Goal: Information Seeking & Learning: Find specific page/section

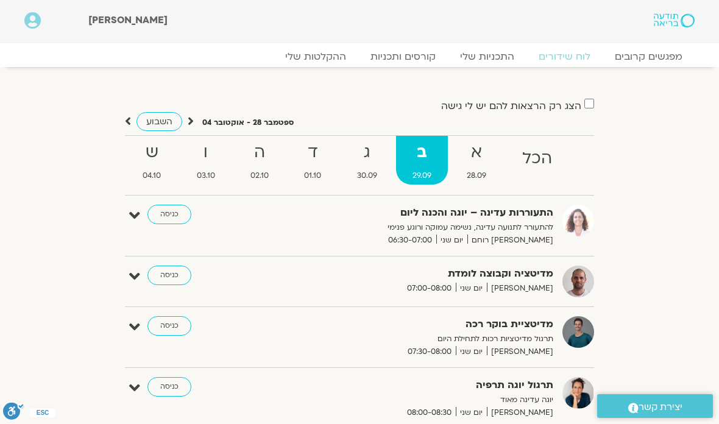
click at [368, 163] on strong "ג" at bounding box center [366, 152] width 53 height 27
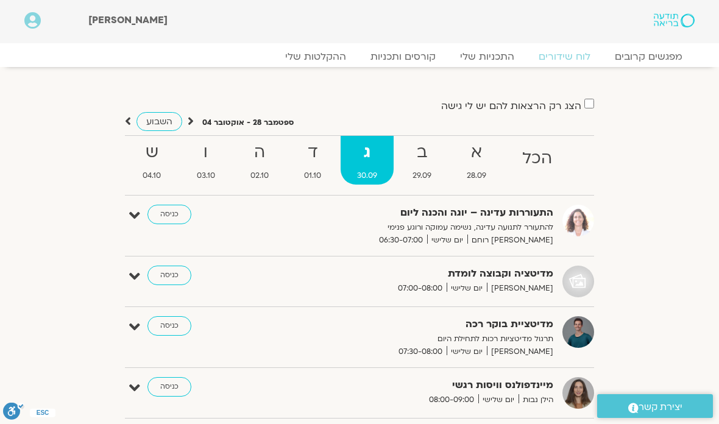
click at [325, 53] on link "ההקלטות שלי" at bounding box center [315, 57] width 85 height 12
click at [328, 58] on link "ההקלטות שלי" at bounding box center [315, 57] width 85 height 12
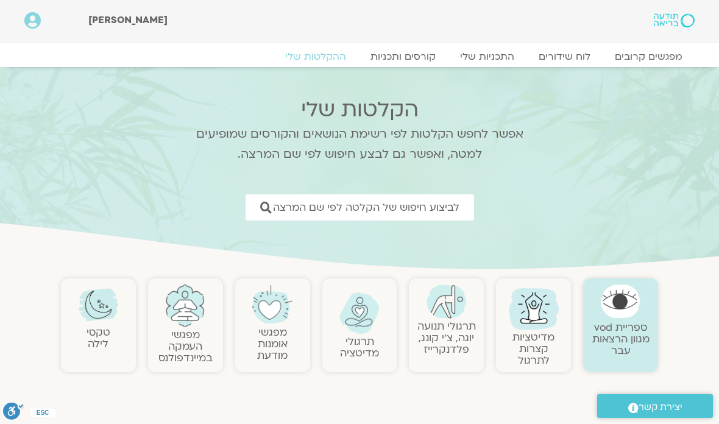
click at [451, 196] on link "לביצוע חיפוש של הקלטה לפי שם המרצה" at bounding box center [359, 207] width 228 height 26
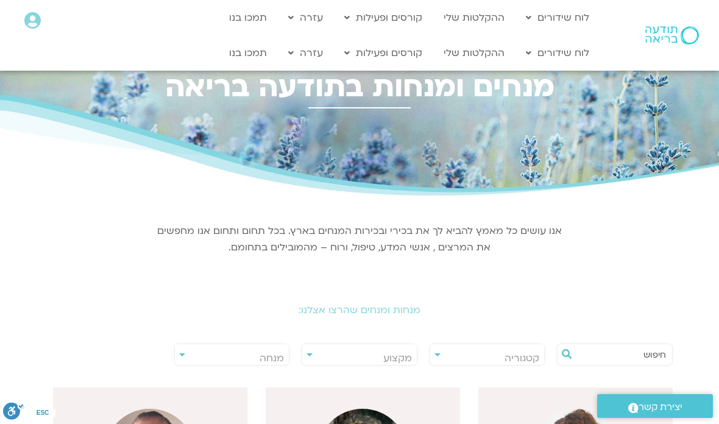
scroll to position [0, -1]
click at [630, 355] on input "text" at bounding box center [621, 354] width 90 height 21
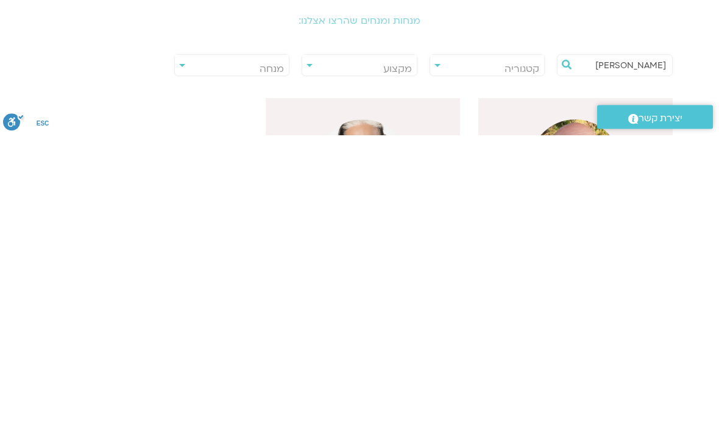
type input "[PERSON_NAME]"
click at [565, 344] on button at bounding box center [566, 355] width 18 height 22
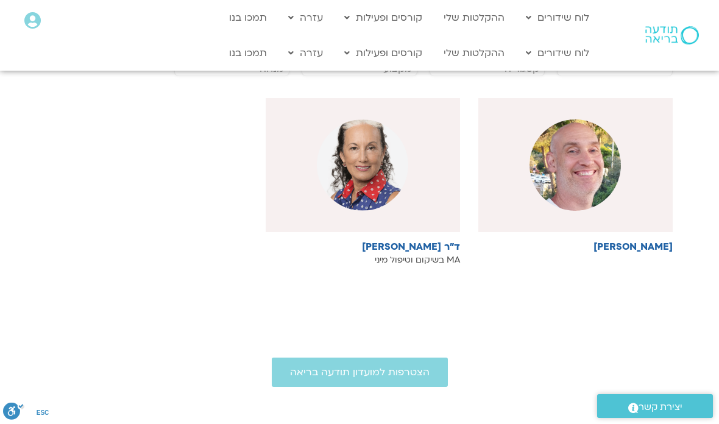
click at [600, 167] on img at bounding box center [574, 164] width 91 height 91
click at [598, 159] on img at bounding box center [574, 164] width 91 height 91
click at [641, 175] on div at bounding box center [575, 165] width 194 height 134
click at [640, 202] on div at bounding box center [575, 165] width 194 height 134
click at [584, 174] on img at bounding box center [574, 164] width 91 height 91
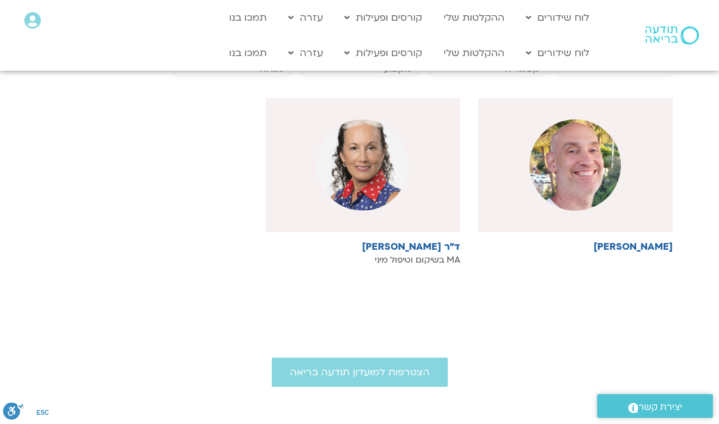
click at [657, 252] on h6 "[PERSON_NAME]" at bounding box center [575, 246] width 194 height 11
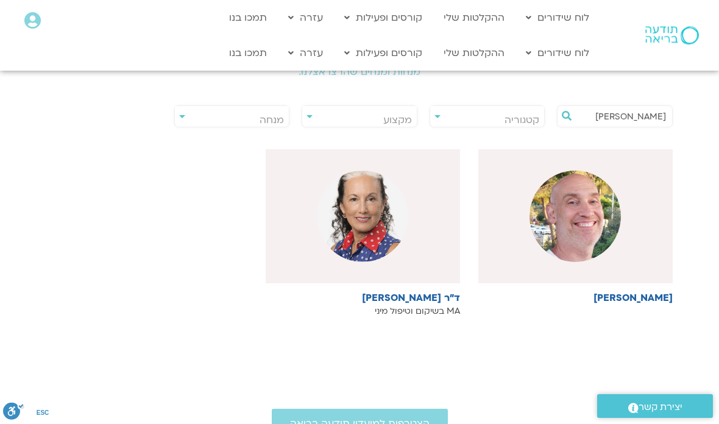
click at [649, 297] on h6 "[PERSON_NAME]" at bounding box center [575, 297] width 194 height 11
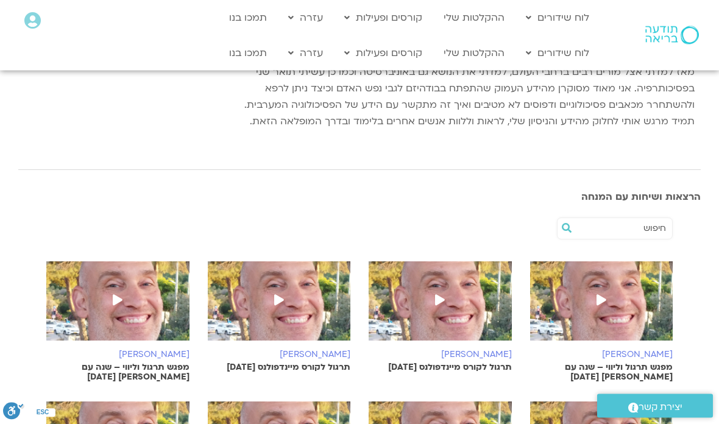
scroll to position [323, 0]
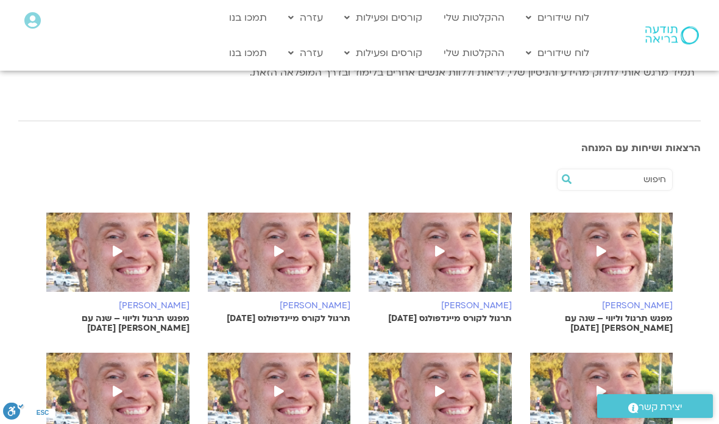
click at [632, 80] on link "לוח שידורים יומי" at bounding box center [587, 79] width 134 height 28
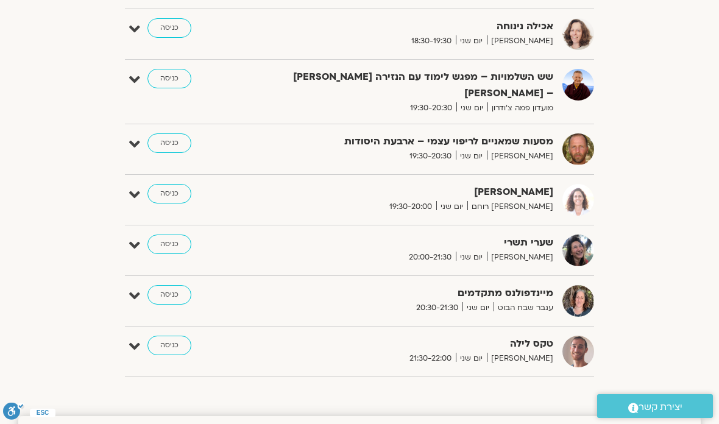
scroll to position [925, 0]
click at [177, 347] on link "כניסה" at bounding box center [169, 345] width 44 height 19
click at [167, 336] on link "כניסה" at bounding box center [169, 345] width 44 height 19
